Goal: Task Accomplishment & Management: Manage account settings

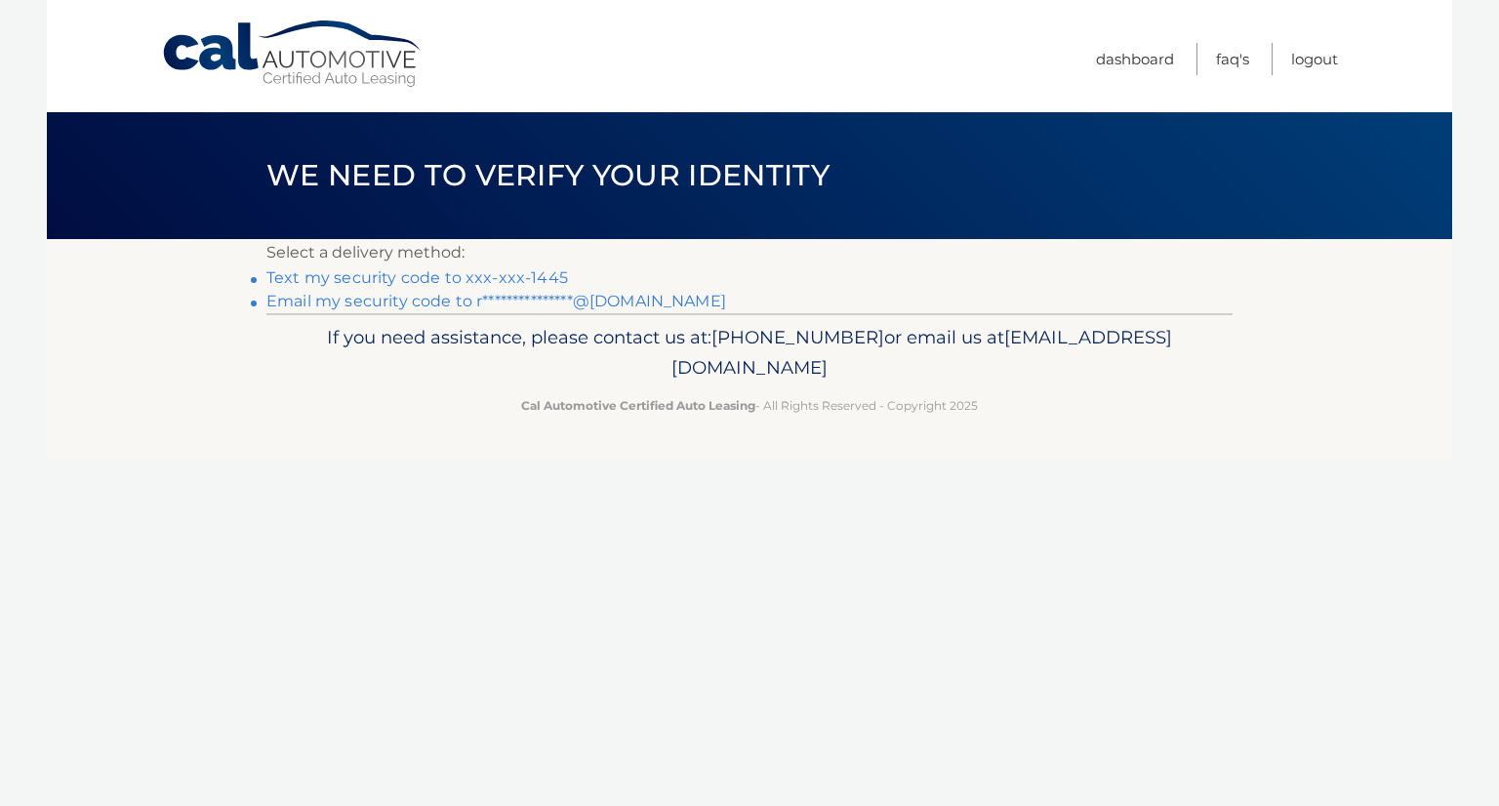
click at [277, 280] on link "Text my security code to xxx-xxx-1445" at bounding box center [416, 277] width 301 height 19
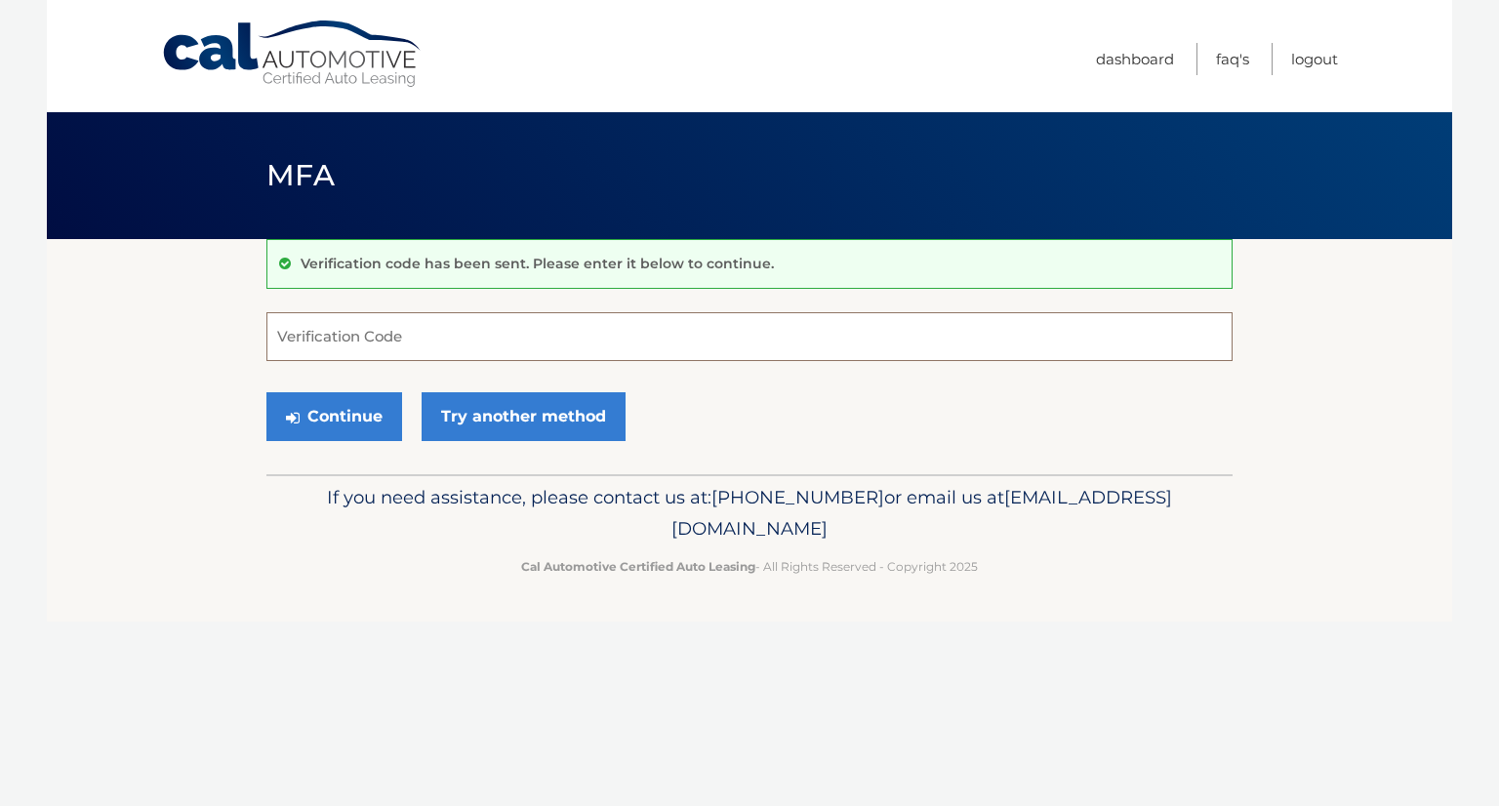
click at [297, 344] on input "Verification Code" at bounding box center [749, 336] width 966 height 49
click at [293, 339] on input "Verification Code" at bounding box center [749, 336] width 966 height 49
type input "418728"
click at [312, 431] on button "Continue" at bounding box center [334, 416] width 136 height 49
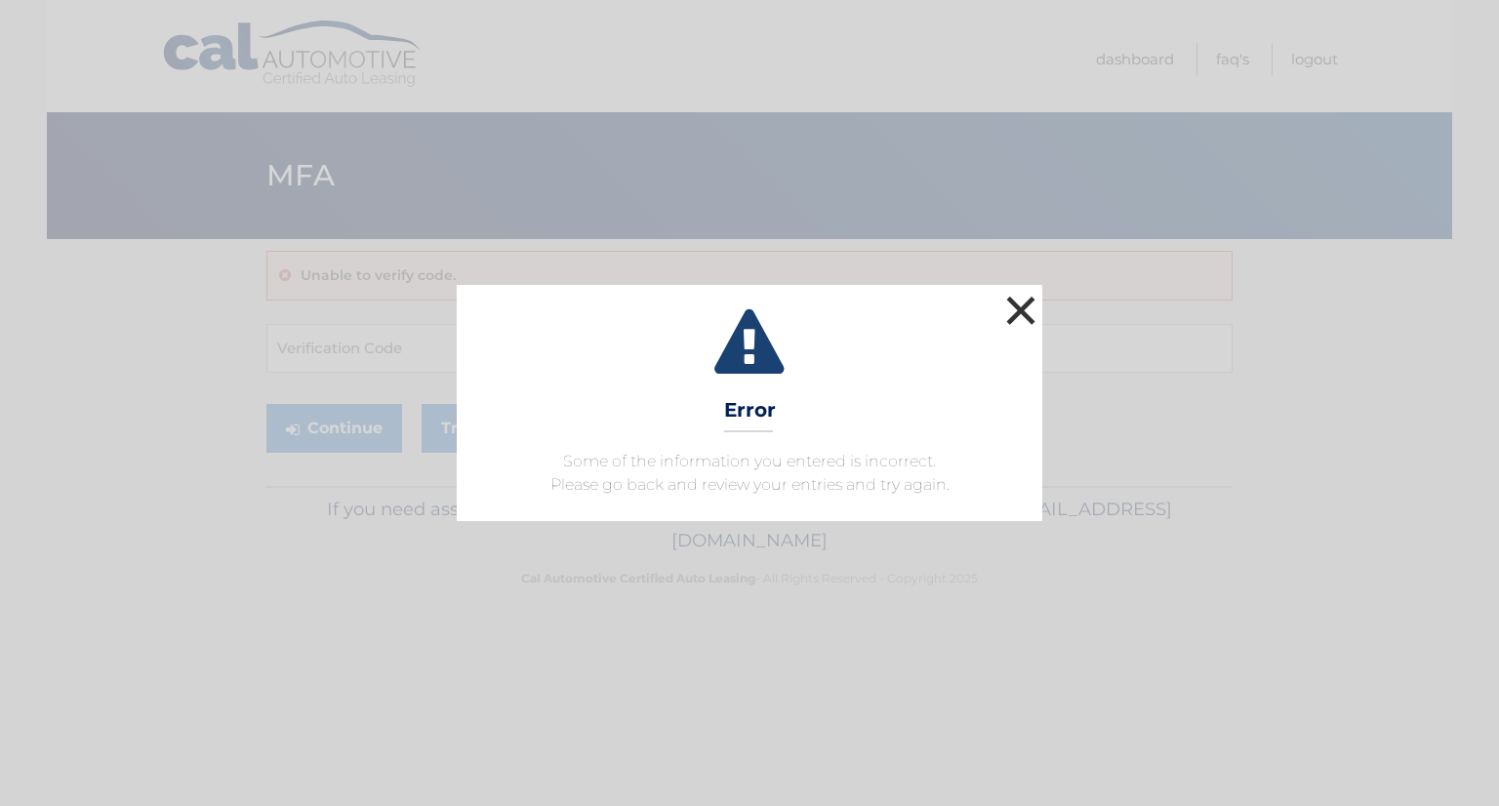
click at [1016, 315] on button "×" at bounding box center [1020, 310] width 39 height 39
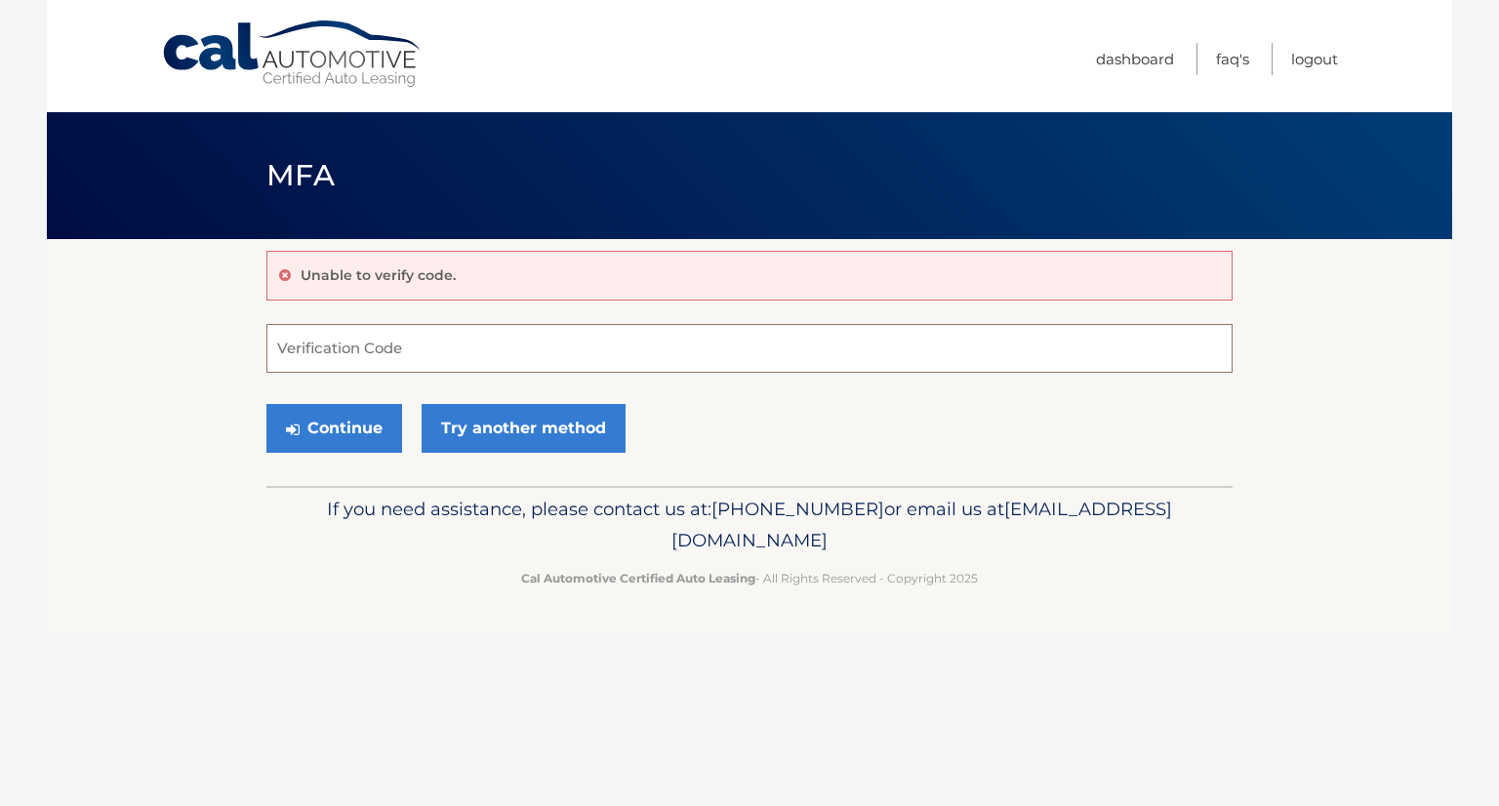
click at [301, 347] on input "Verification Code" at bounding box center [749, 348] width 966 height 49
type input "692790"
click at [321, 435] on button "Continue" at bounding box center [334, 428] width 136 height 49
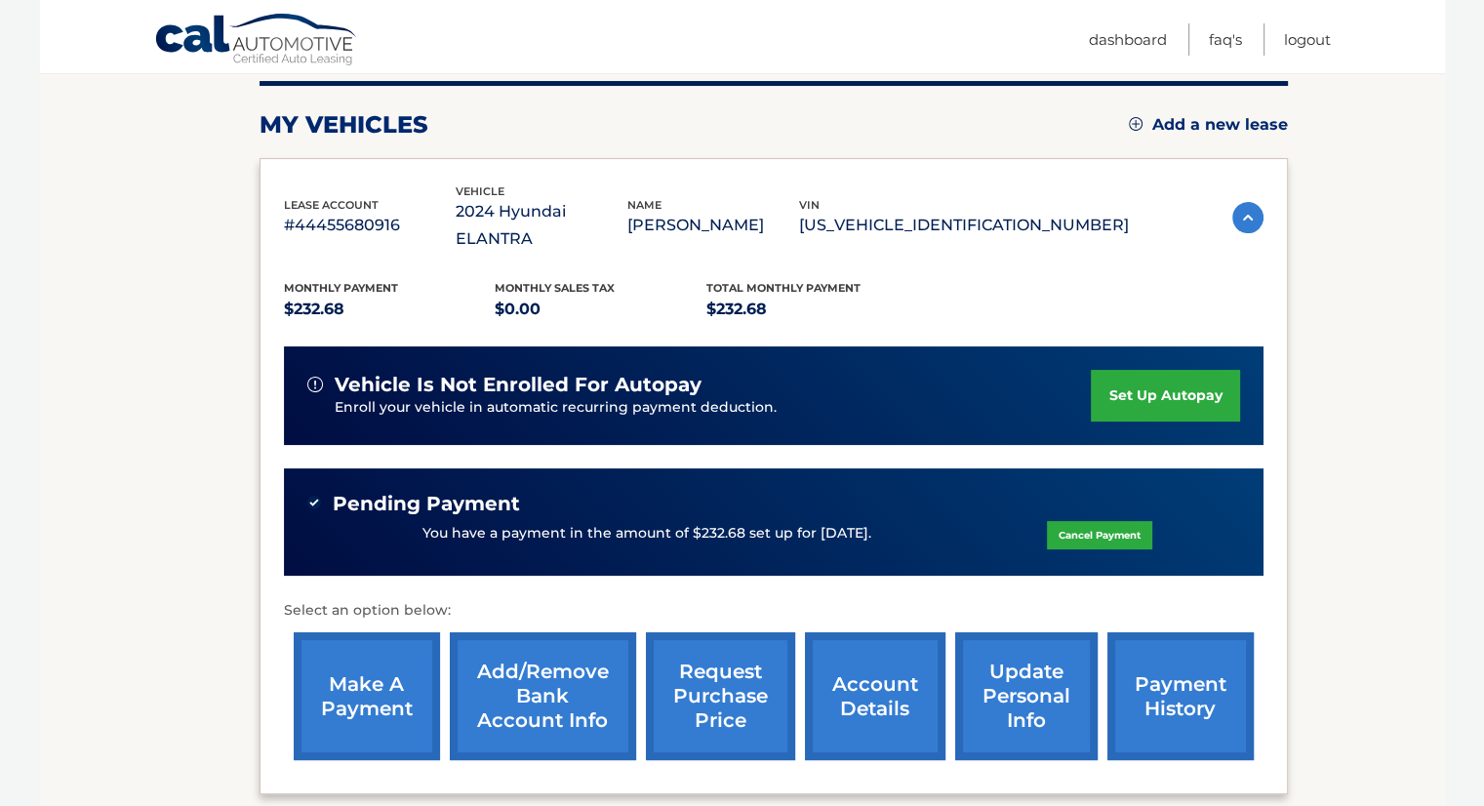
scroll to position [273, 0]
